Goal: Task Accomplishment & Management: Manage account settings

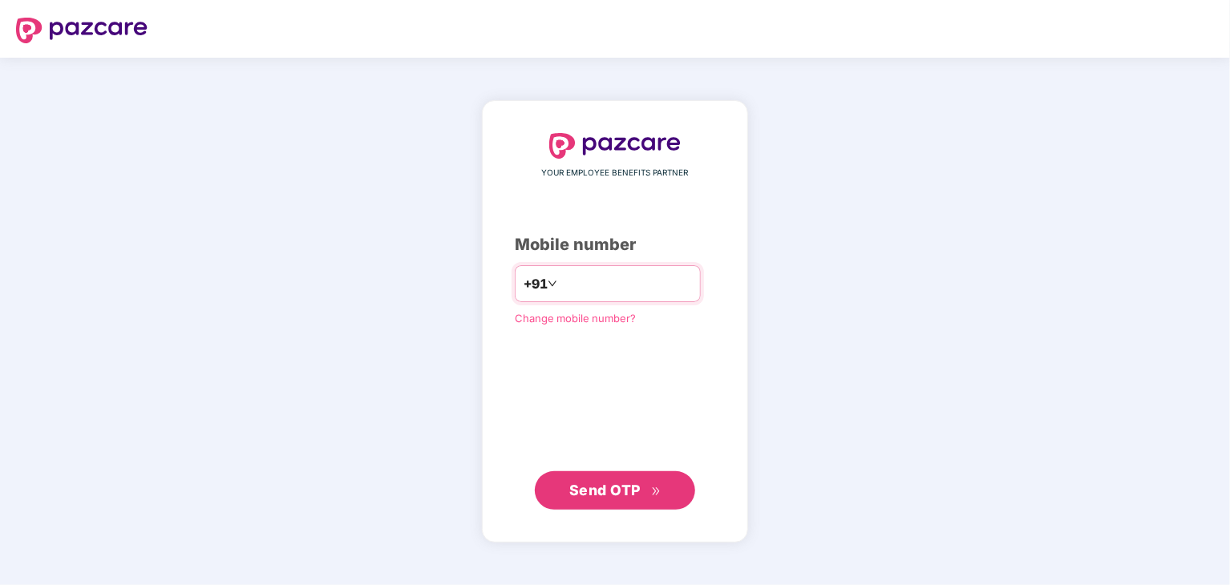
click at [561, 281] on input "number" at bounding box center [627, 284] width 132 height 26
type input "**********"
click at [574, 494] on span "Send OTP" at bounding box center [604, 490] width 71 height 17
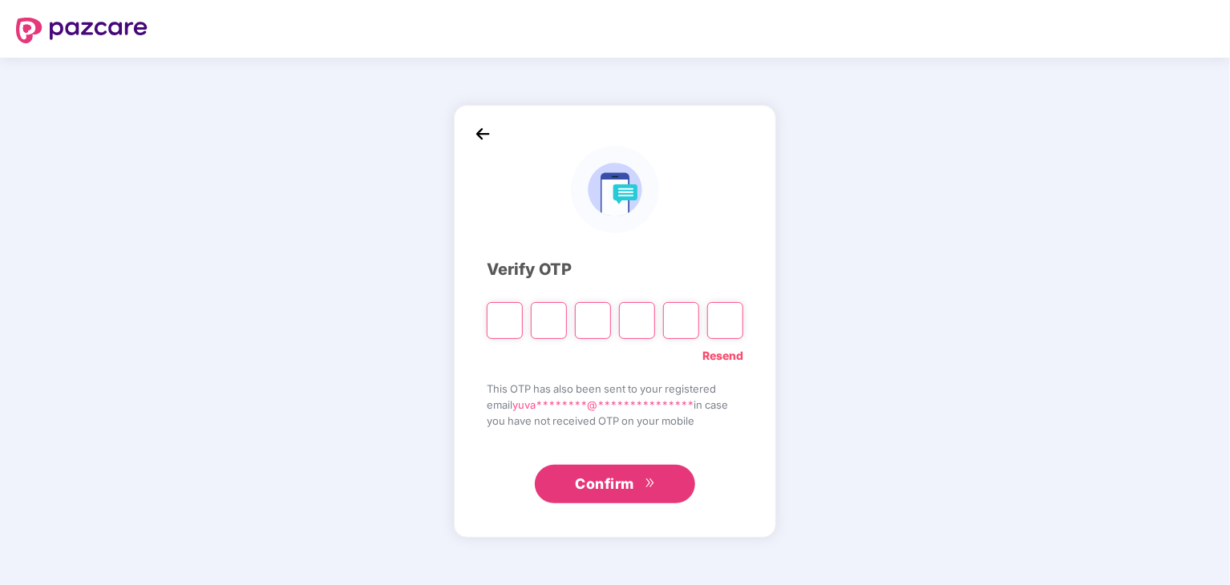
type input "*"
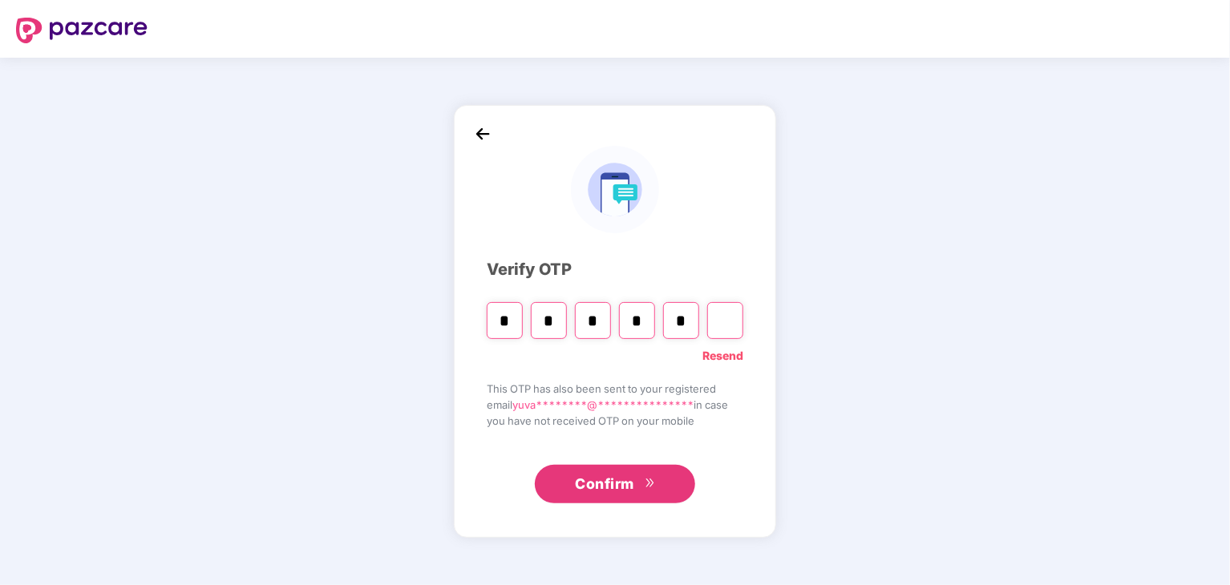
type input "*"
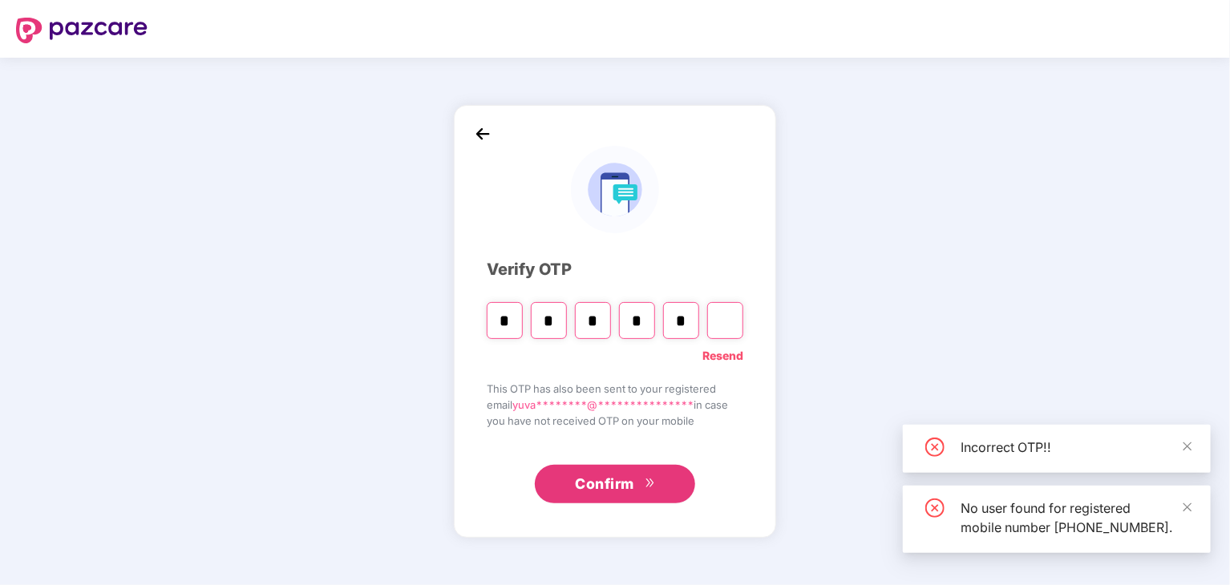
type input "*"
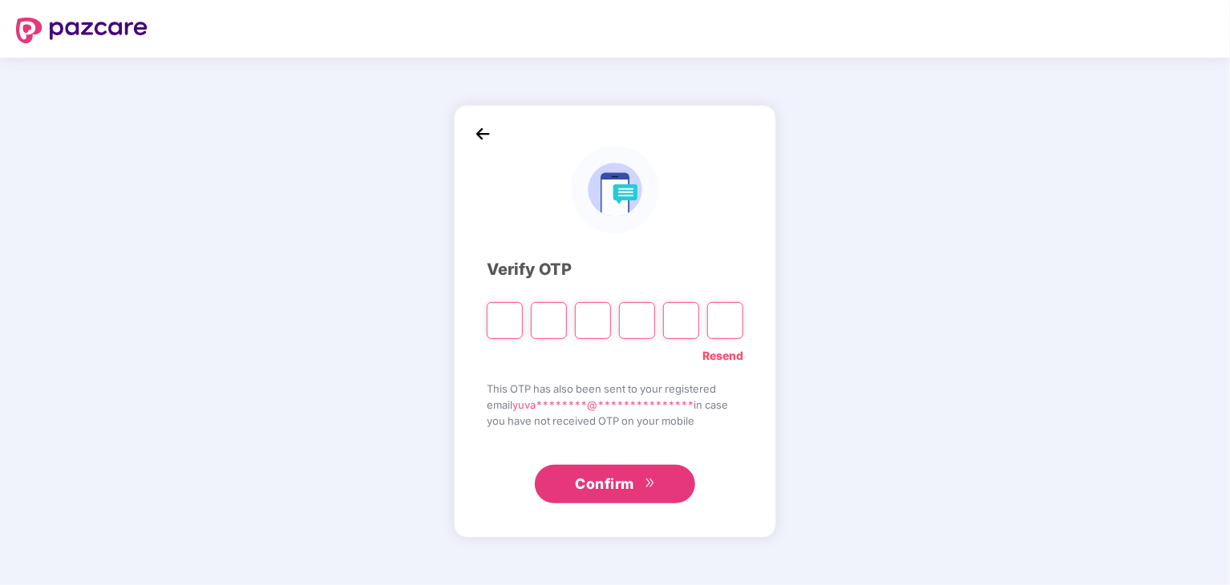
type input "*"
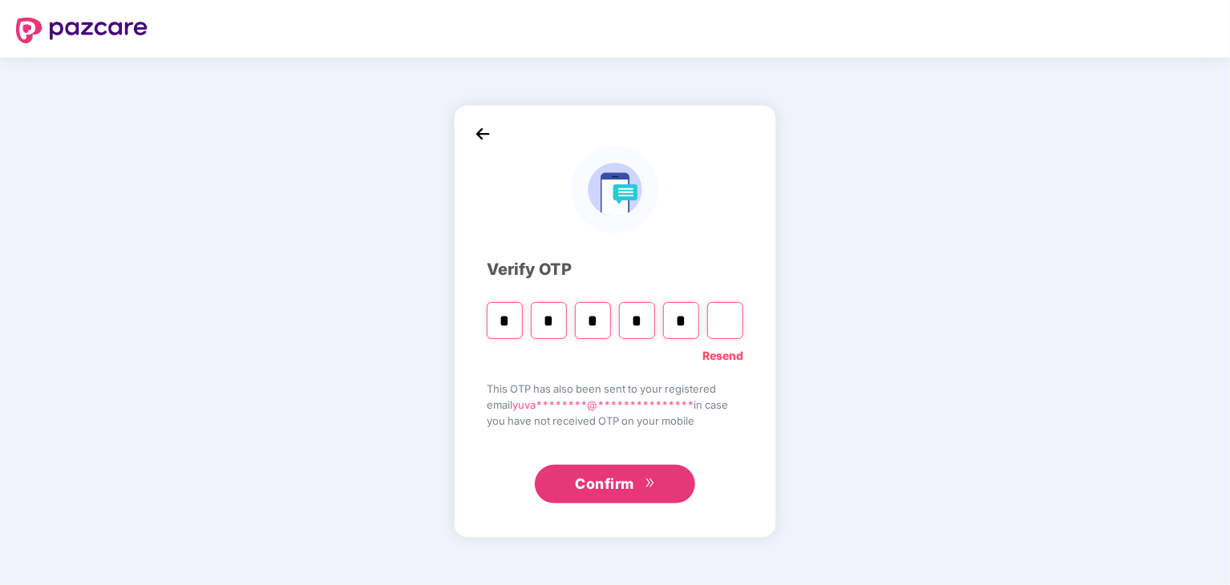
type input "*"
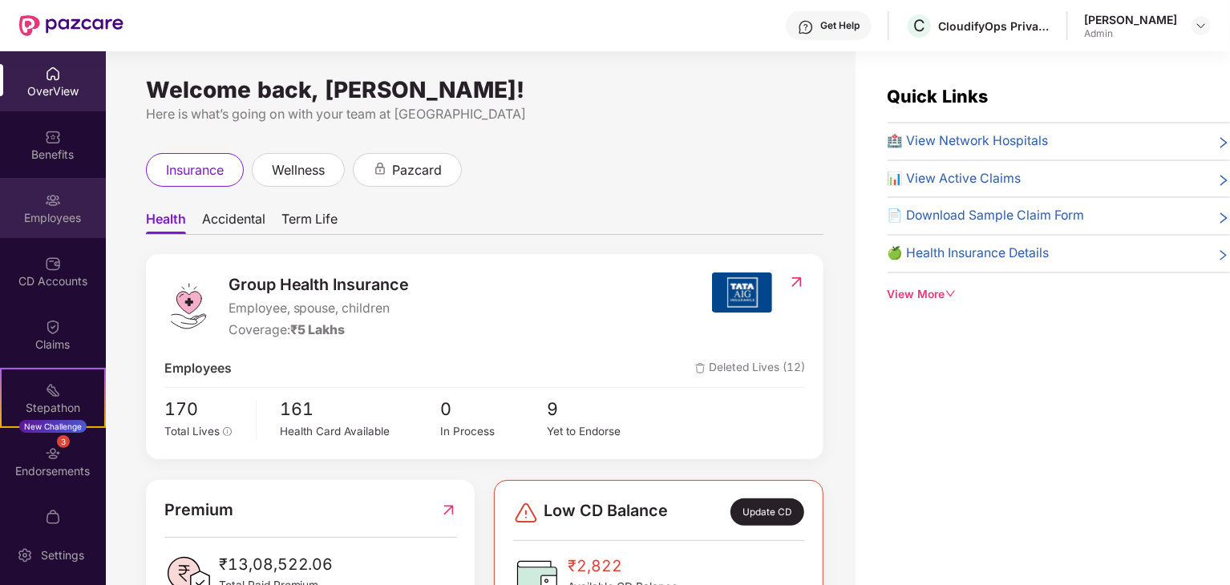
click at [56, 202] on img at bounding box center [53, 200] width 16 height 16
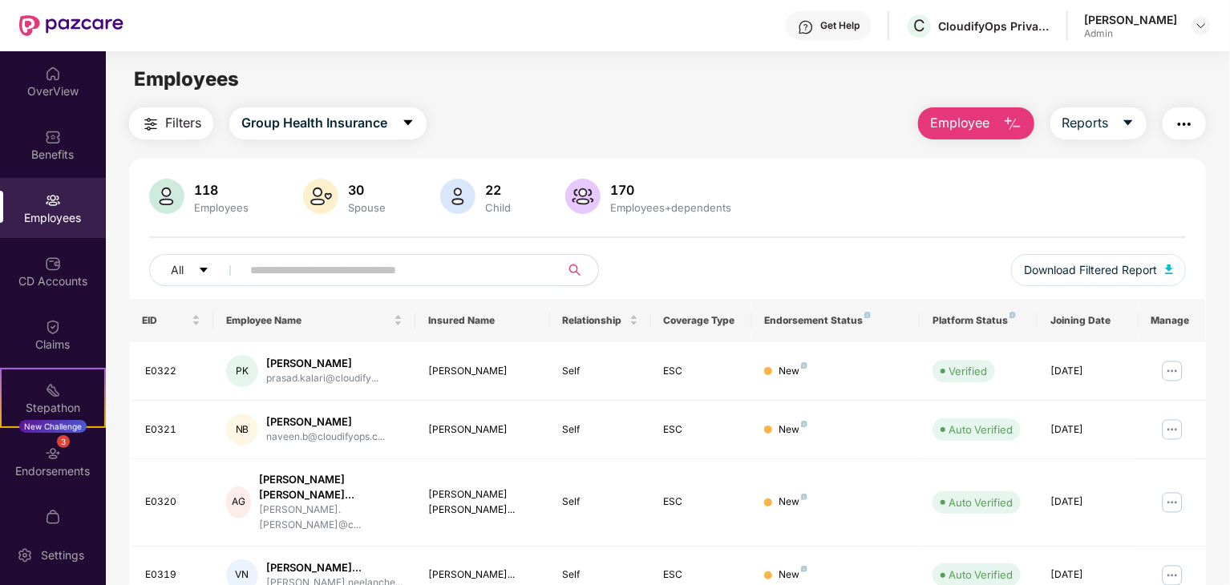
click at [259, 265] on input "text" at bounding box center [394, 270] width 288 height 24
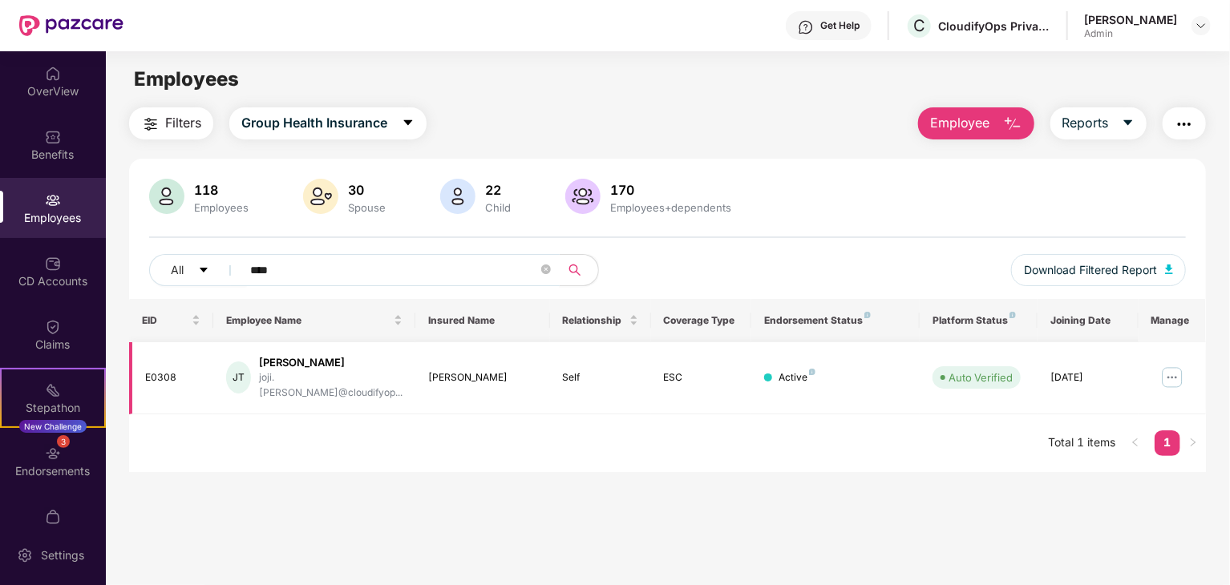
type input "****"
click at [1168, 373] on img at bounding box center [1173, 378] width 26 height 26
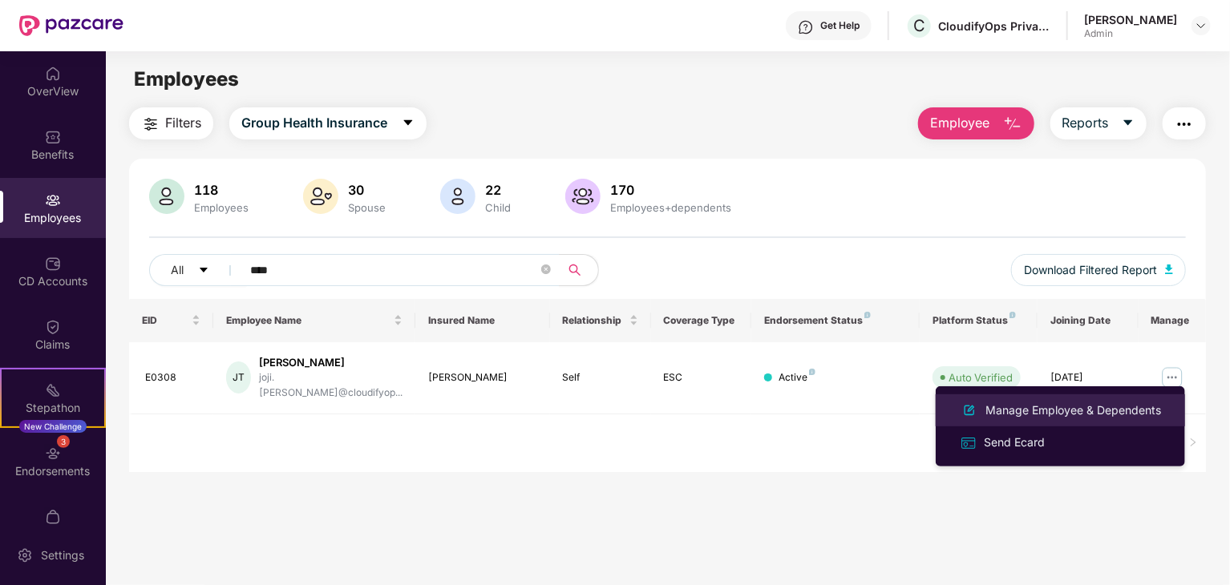
click at [1094, 411] on div "Manage Employee & Dependents" at bounding box center [1073, 411] width 182 height 18
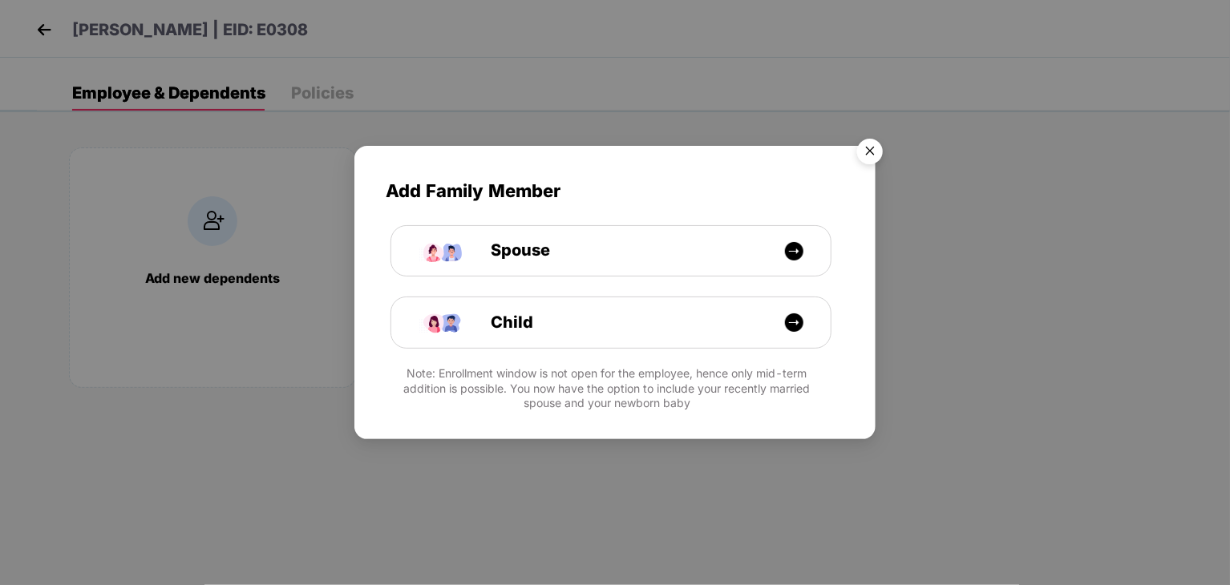
click at [866, 152] on img "Close" at bounding box center [870, 154] width 45 height 45
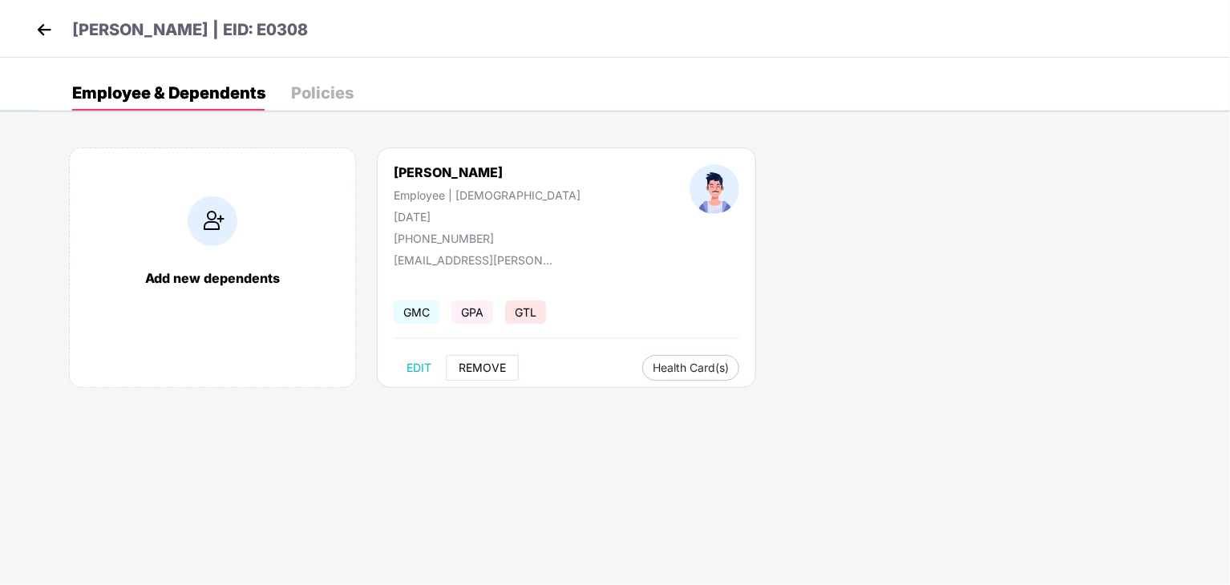
click at [487, 369] on span "REMOVE" at bounding box center [482, 368] width 47 height 13
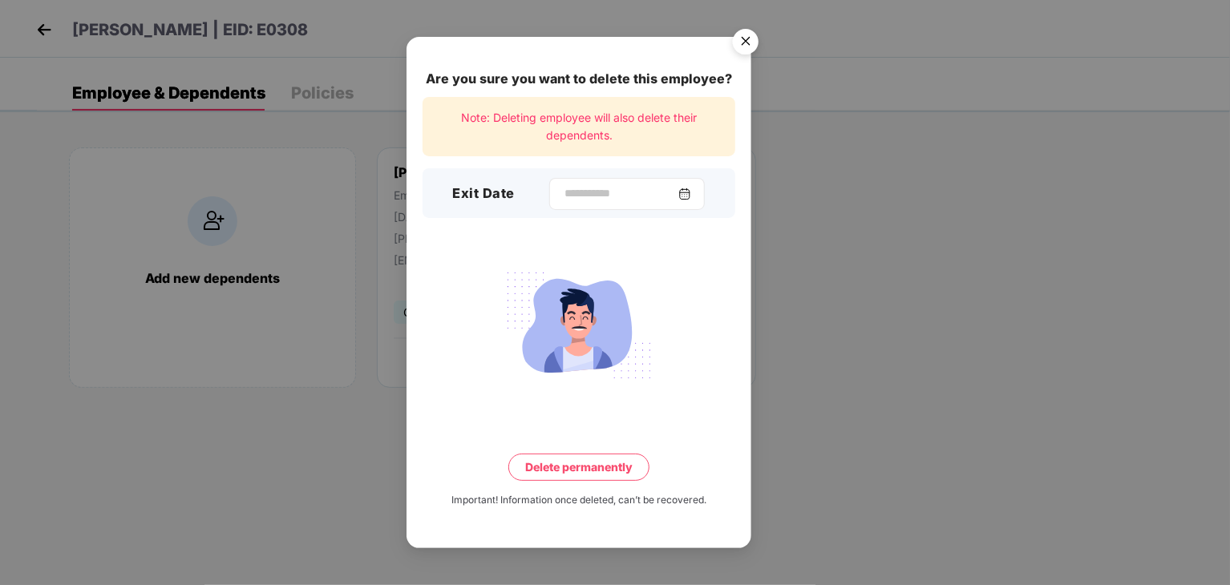
click at [691, 197] on img at bounding box center [684, 194] width 13 height 13
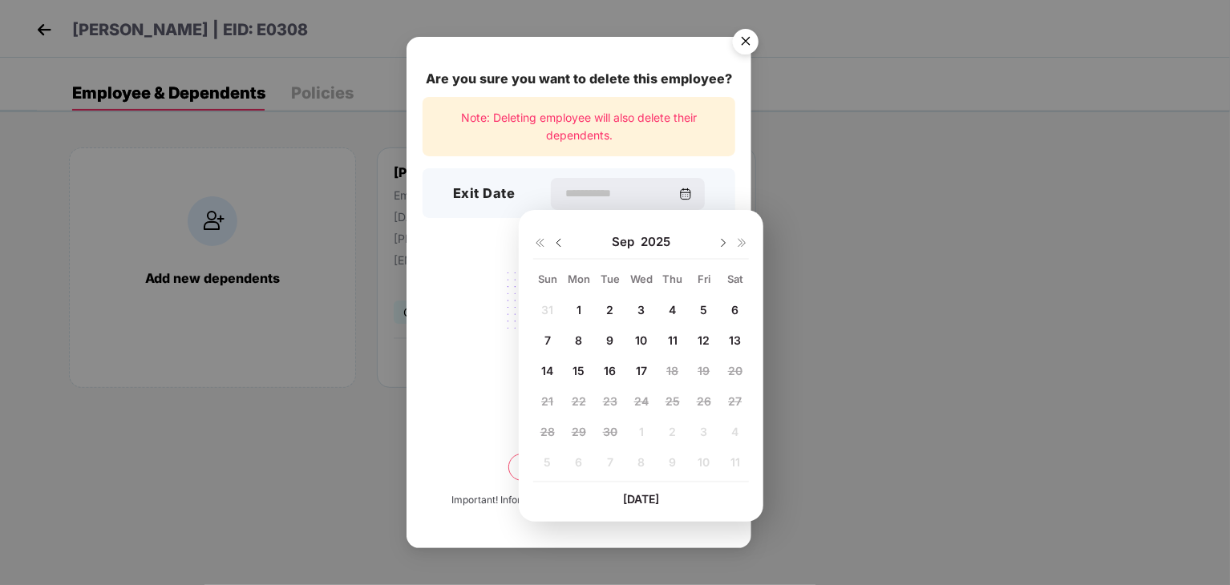
click at [644, 373] on span "17" at bounding box center [641, 371] width 11 height 14
type input "**********"
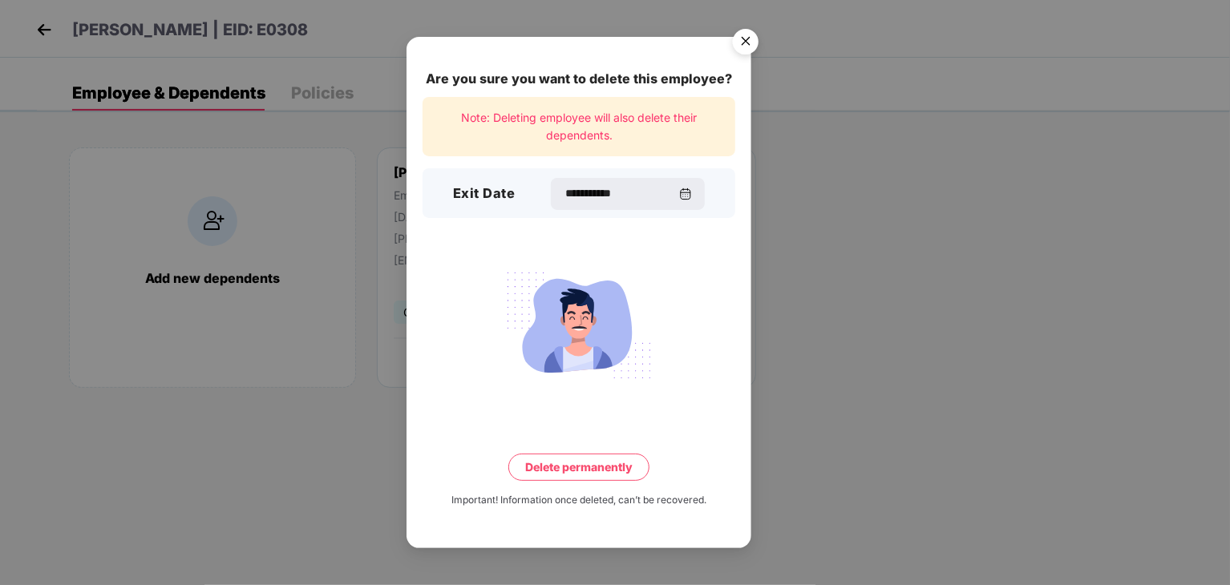
click at [601, 465] on button "Delete permanently" at bounding box center [578, 467] width 141 height 27
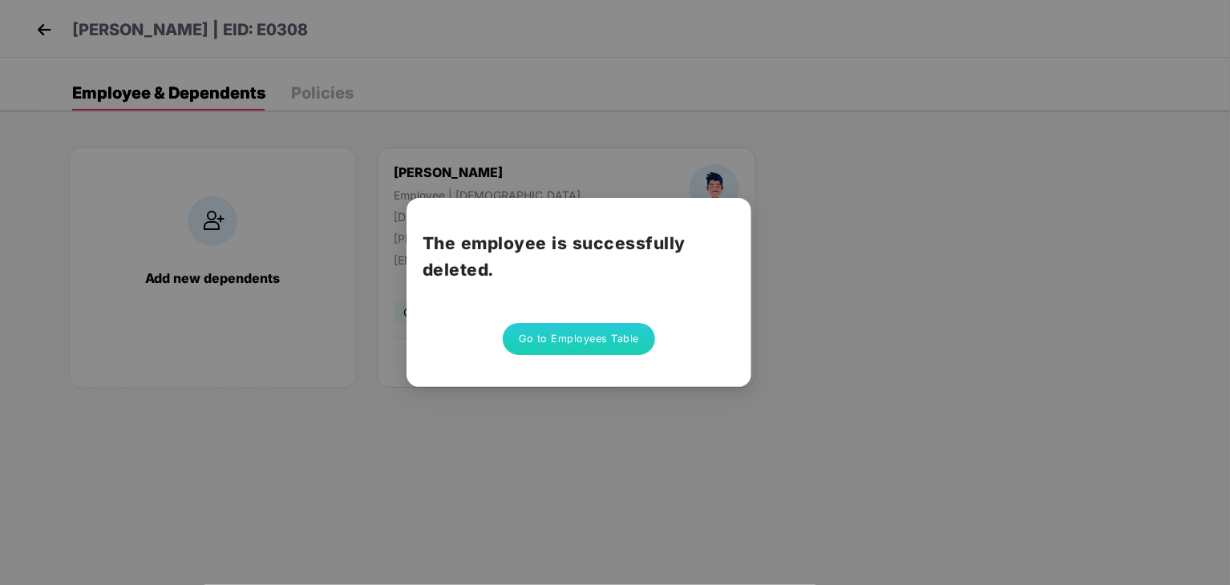
click at [876, 208] on div "The employee is successfully deleted. Go to Employees Table" at bounding box center [615, 292] width 1230 height 585
click at [597, 341] on button "Go to Employees Table" at bounding box center [579, 339] width 152 height 32
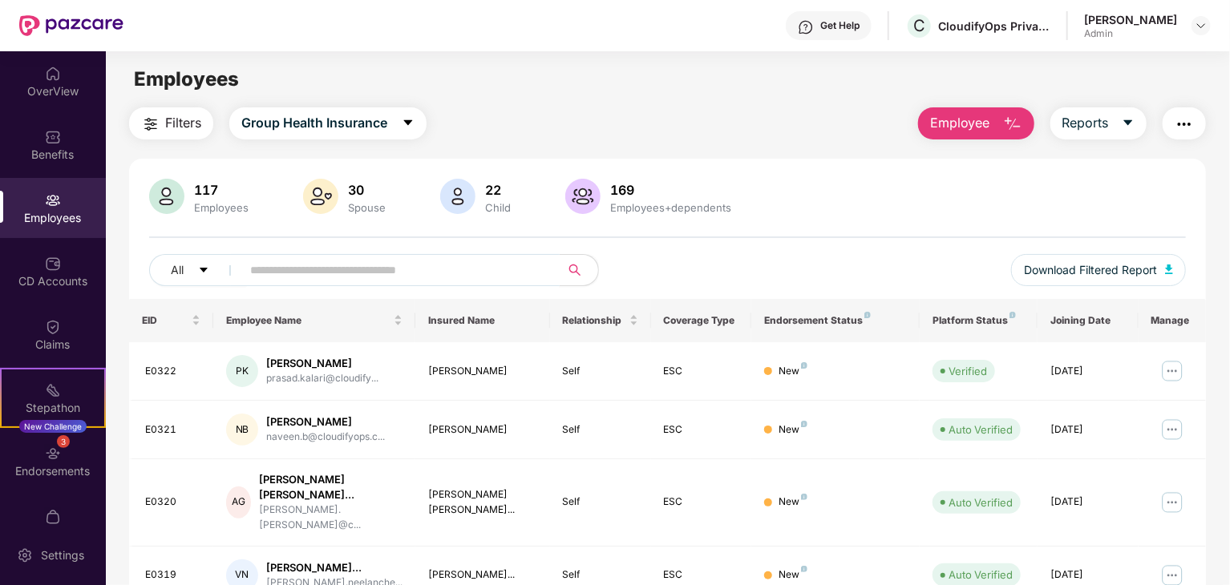
click at [305, 268] on input "text" at bounding box center [394, 270] width 288 height 24
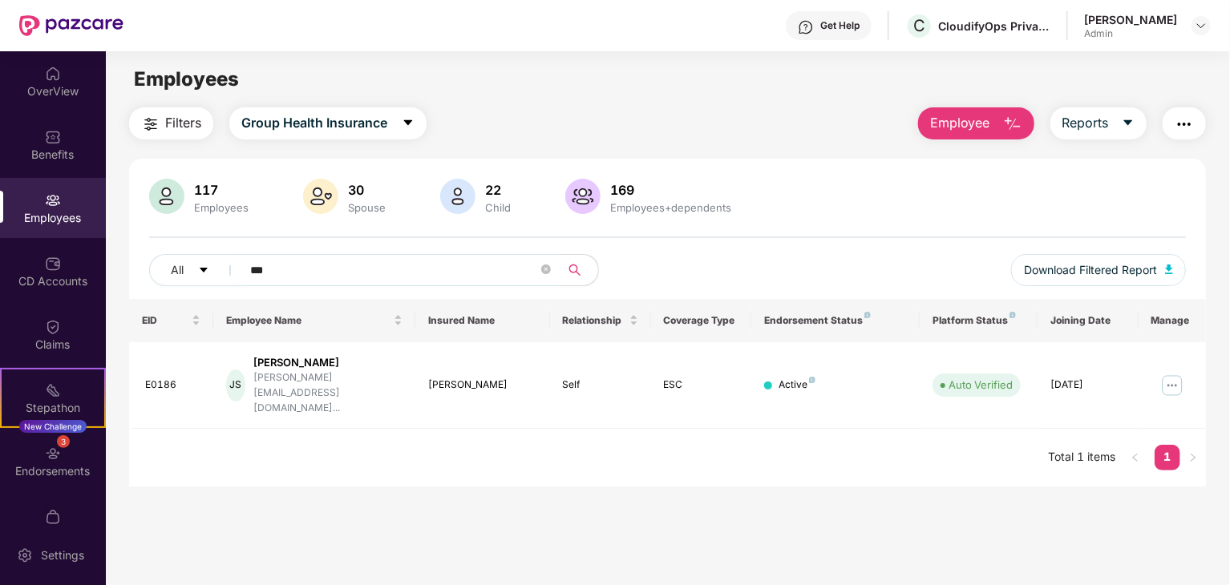
type input "****"
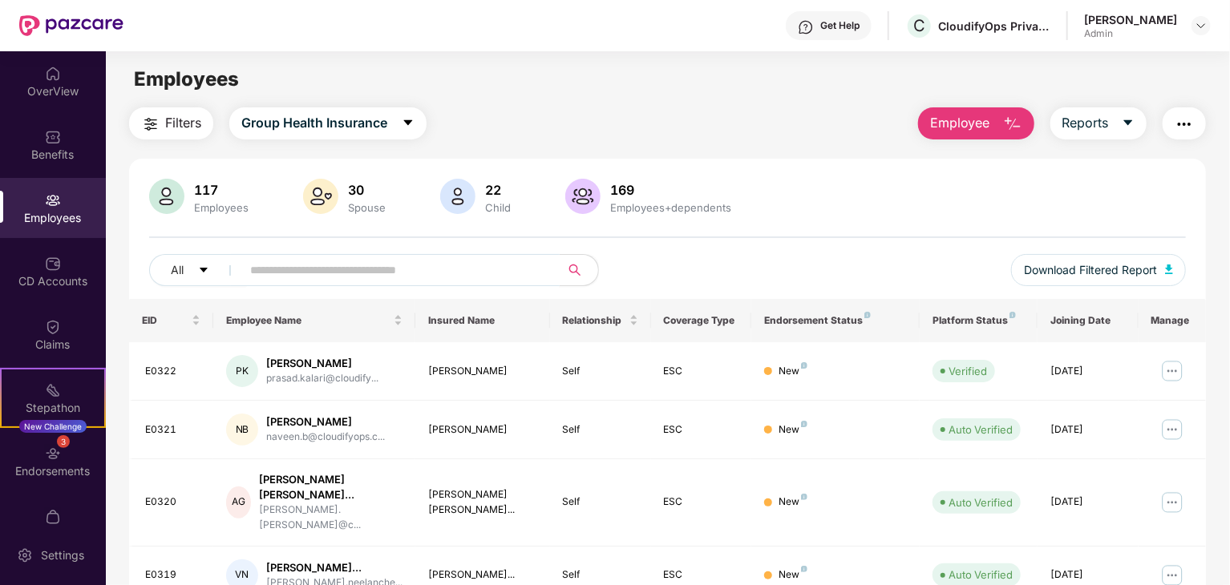
click at [302, 270] on input "text" at bounding box center [394, 270] width 288 height 24
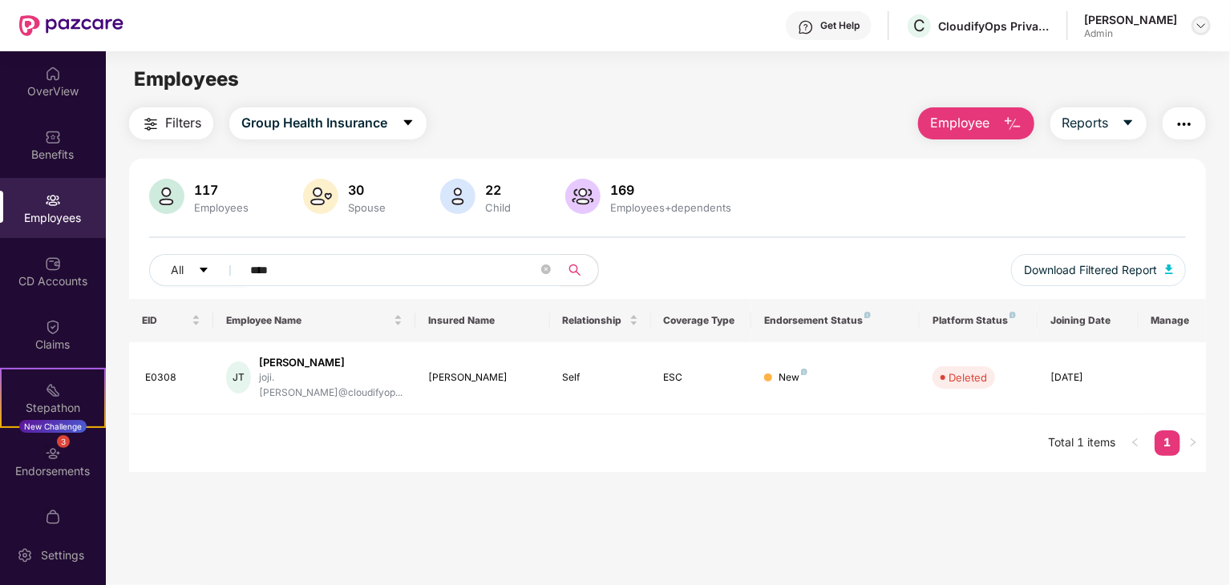
type input "****"
click at [1200, 26] on img at bounding box center [1201, 25] width 13 height 13
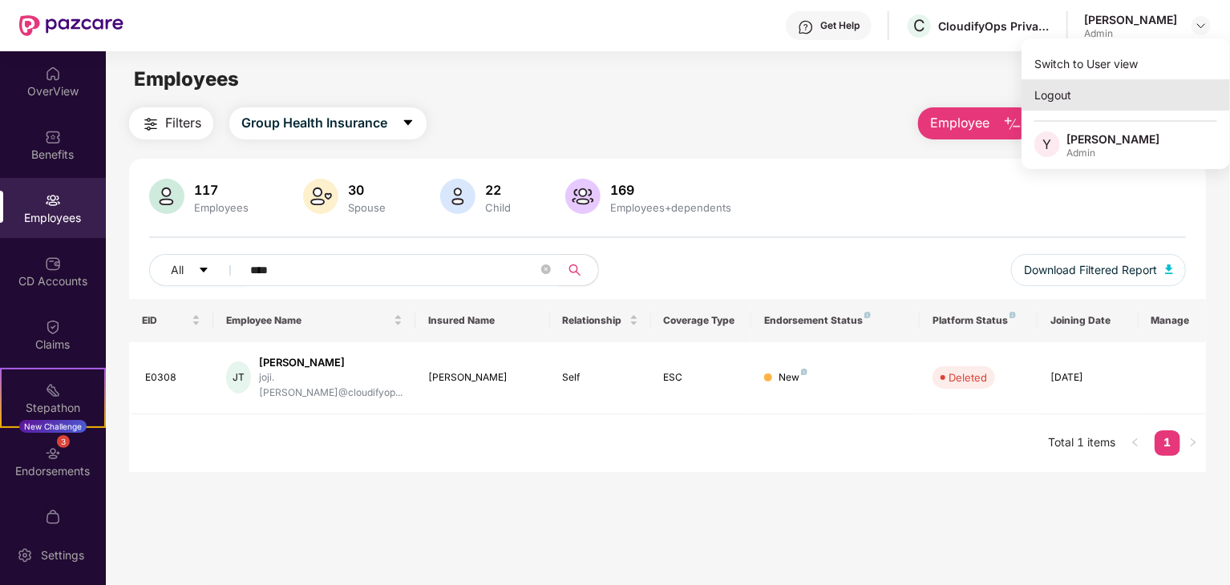
click at [1091, 102] on div "Logout" at bounding box center [1126, 94] width 208 height 31
